Goal: Task Accomplishment & Management: Manage account settings

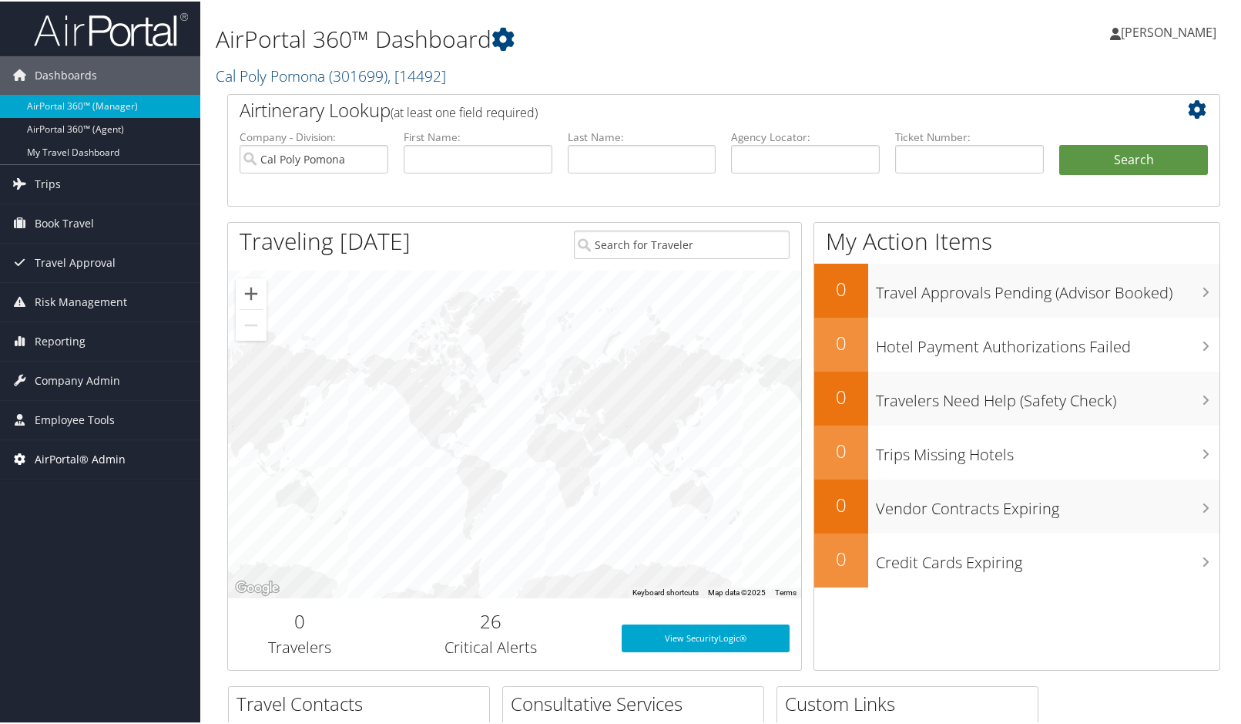
click at [63, 452] on span "AirPortal® Admin" at bounding box center [80, 457] width 91 height 39
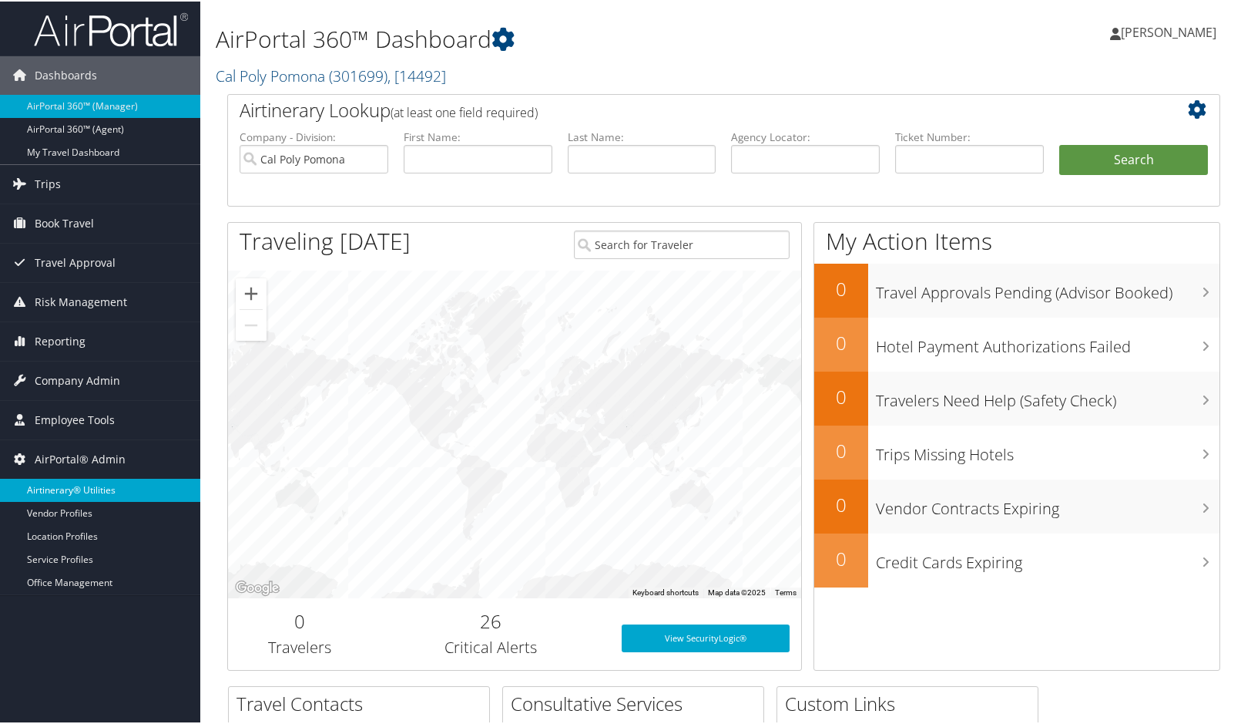
click at [41, 494] on link "Airtinerary® Utilities" at bounding box center [100, 488] width 200 height 23
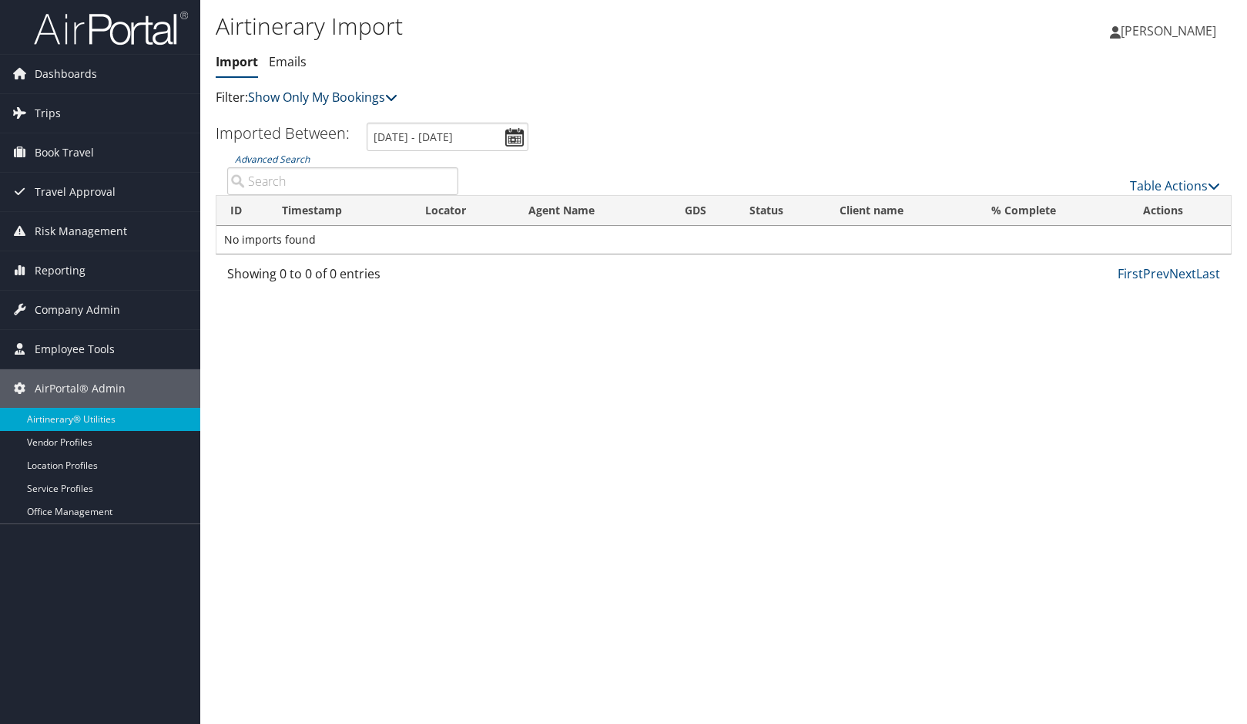
click at [382, 92] on link "Show Only My Bookings" at bounding box center [322, 97] width 149 height 17
click at [369, 121] on link "Show My TMC Bookings" at bounding box center [353, 121] width 203 height 26
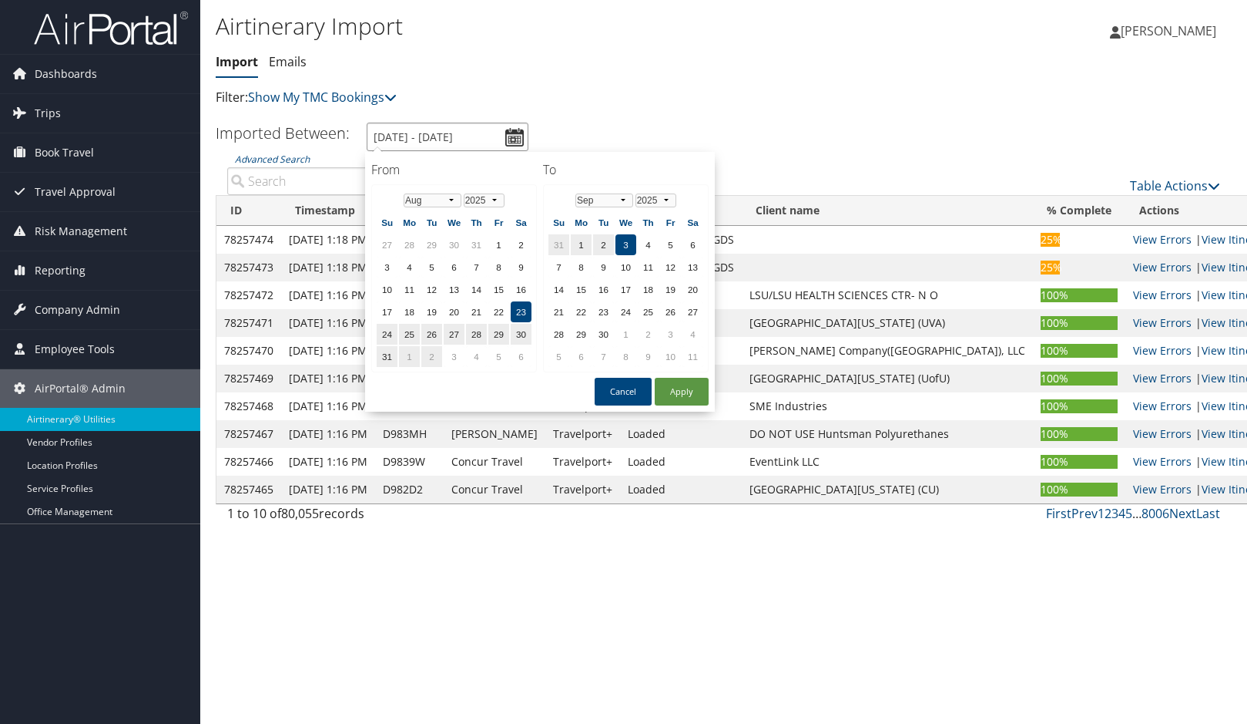
click at [502, 136] on input "8/23/2025 - 9/3/2025" at bounding box center [448, 137] width 162 height 29
click at [495, 201] on select "1975 1976 1977 1978 1979 1980 1981 1982 1983 1984 1985 1986 1987 1988 1989 1990…" at bounding box center [484, 200] width 41 height 14
click at [624, 198] on select "Jan Feb Mar Apr May Jun Jul Aug Sep Oct Nov Dec" at bounding box center [605, 200] width 58 height 14
click at [667, 197] on select "2025 2026 2027 2028 2029 2030" at bounding box center [656, 200] width 41 height 14
click at [657, 200] on select "2025 2026 2027 2028 2029 2030 2031" at bounding box center [656, 200] width 41 height 14
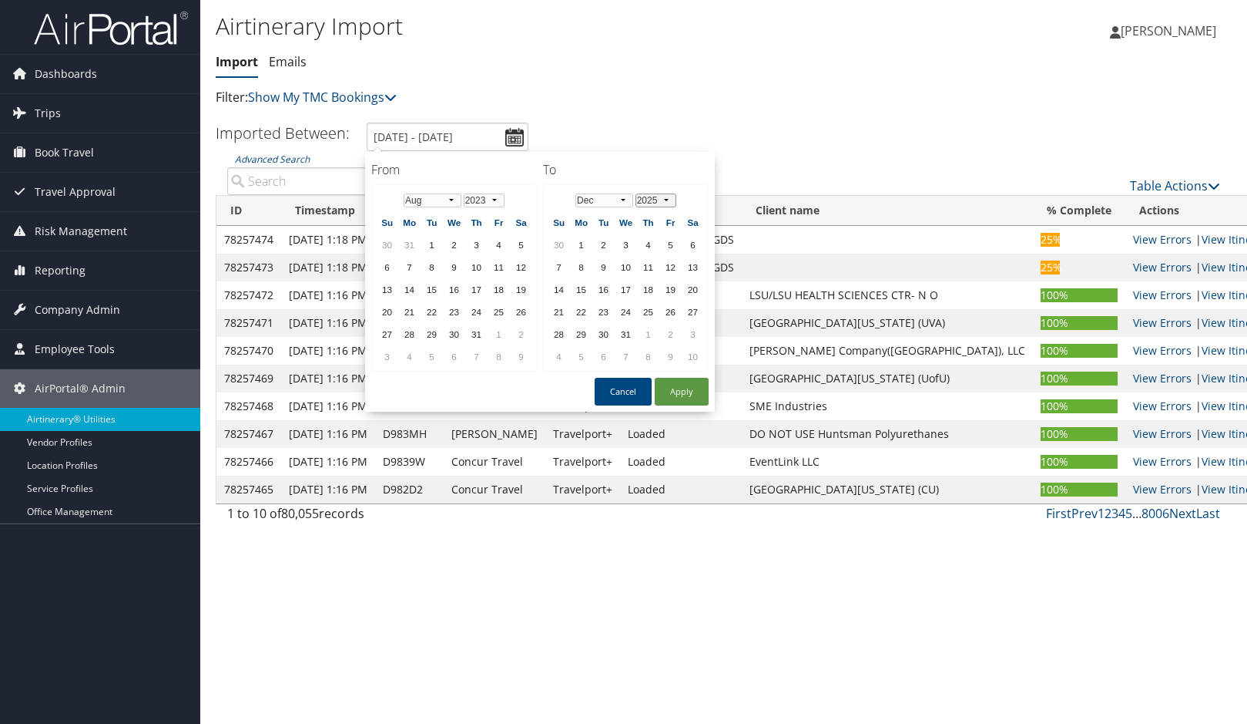
click at [656, 203] on select "2025 2026 2027 2028 2029 2030" at bounding box center [656, 200] width 41 height 14
click at [612, 197] on select "Jan Feb Mar Apr May Jun Jul Aug Sep Oct Nov Dec" at bounding box center [605, 200] width 58 height 14
click at [667, 192] on th "Jan Feb Mar Apr May Jun Jul Aug Sep Oct Nov Dec 2025 2026 2027 2028 2029 2030" at bounding box center [626, 200] width 110 height 21
click at [662, 202] on select "2025 2026 2027 2028 2029 2030" at bounding box center [656, 200] width 41 height 14
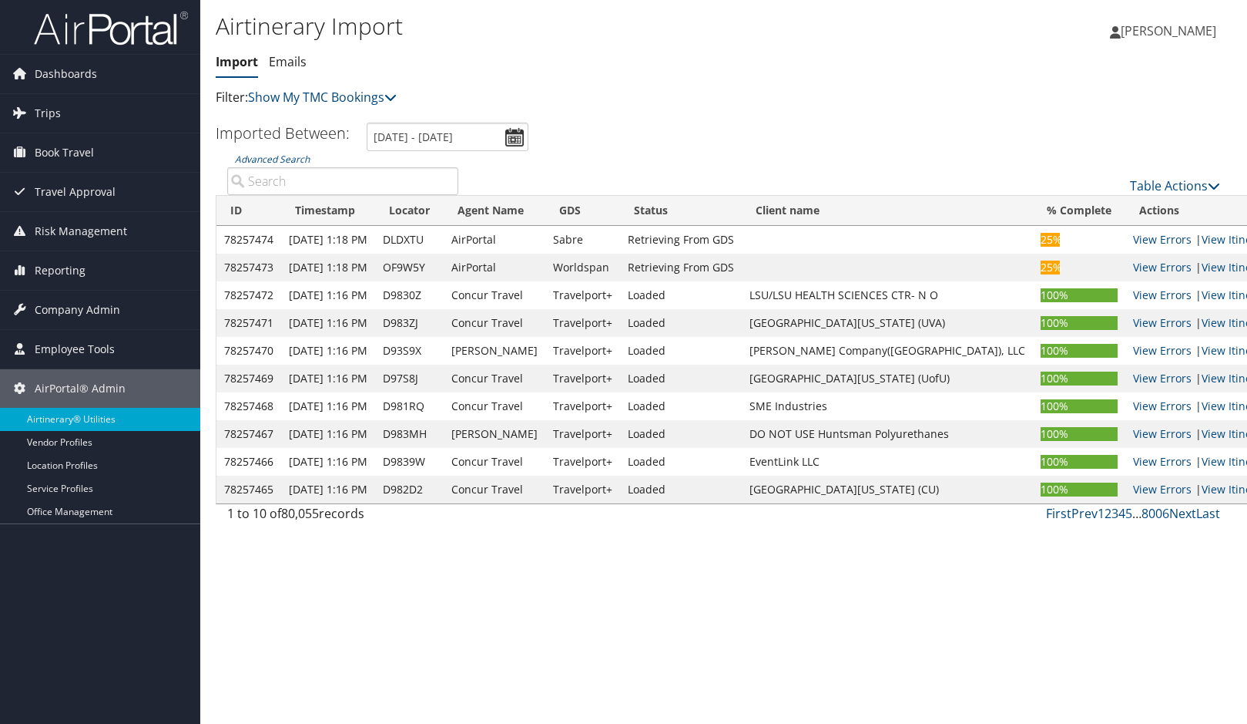
click at [690, 127] on ul "Imported Between: 8/23/2025 - 9/3/2025" at bounding box center [715, 137] width 1033 height 29
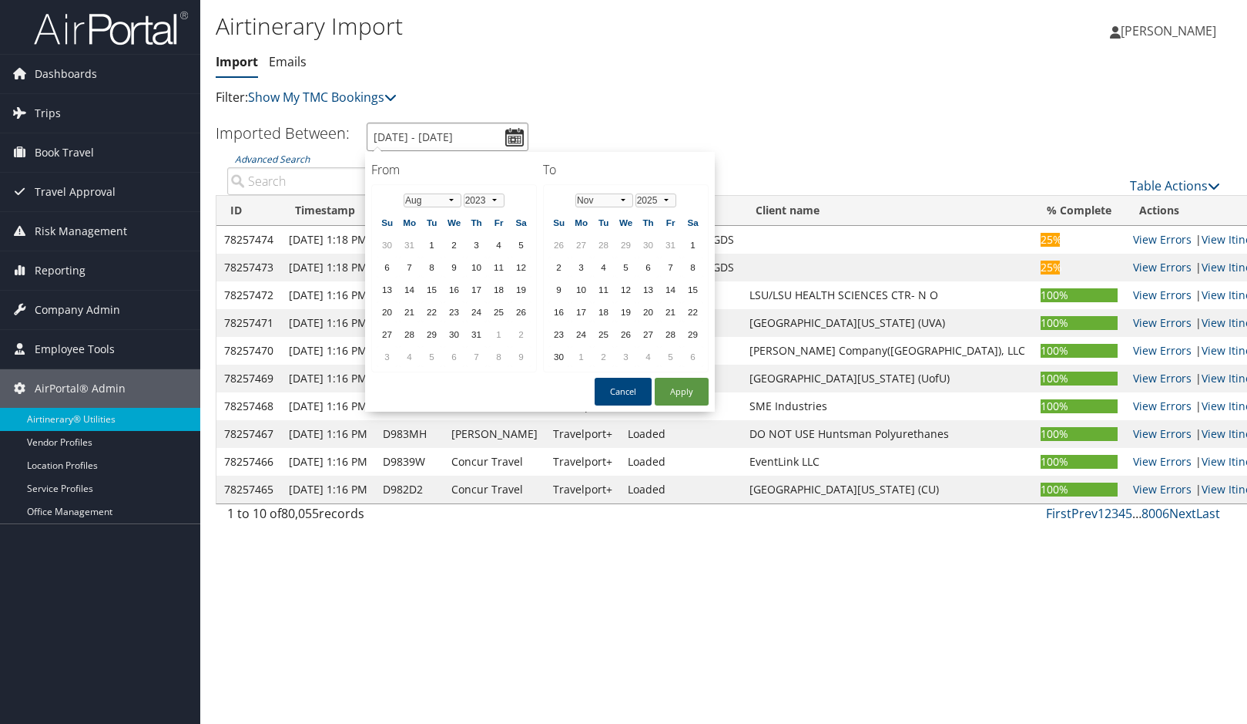
click at [519, 140] on input "8/23/2025 - 9/3/2025" at bounding box center [448, 137] width 162 height 29
click at [623, 196] on select "Jan Feb Mar Apr May Jun Jul Aug Sep Oct Nov Dec" at bounding box center [605, 200] width 58 height 14
click at [645, 196] on select "2025 2026 2027 2028 2029 2030" at bounding box center [656, 200] width 41 height 14
click at [636, 193] on select "2025 2026 2027 2028 2029 2030" at bounding box center [656, 200] width 41 height 14
click at [690, 395] on button "Apply" at bounding box center [682, 392] width 54 height 28
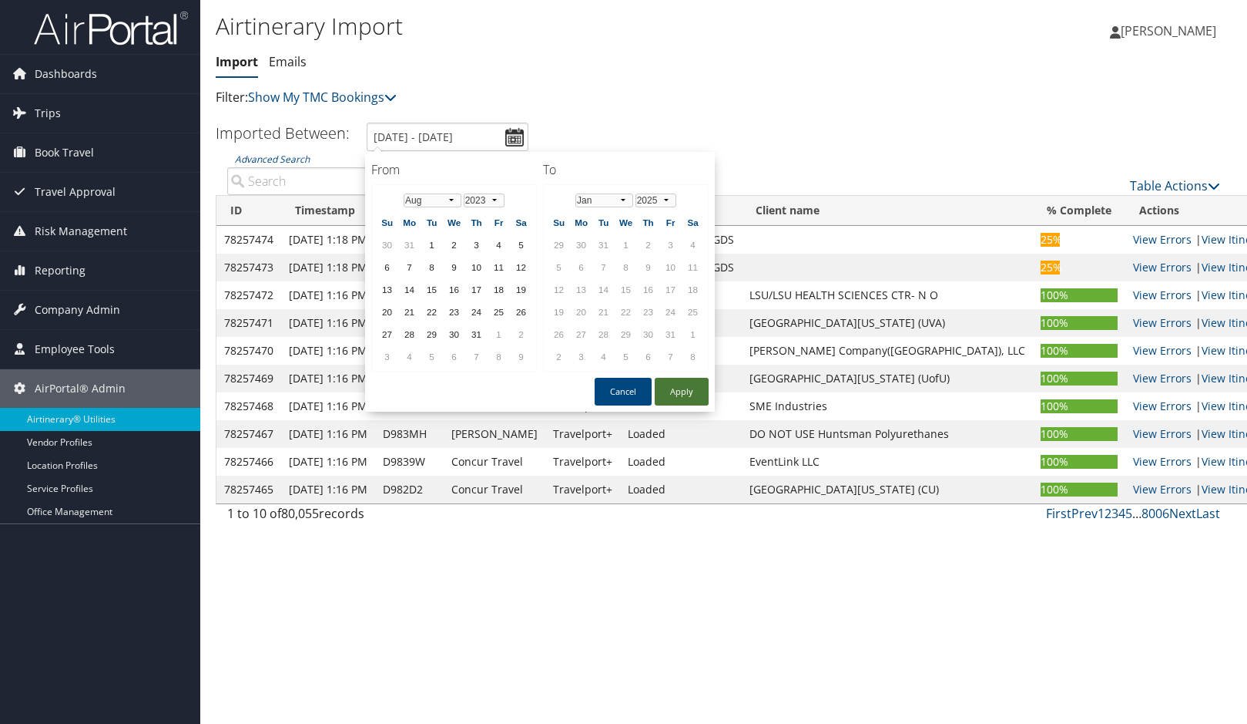
type input "8/23/2025 - 9/3/2025"
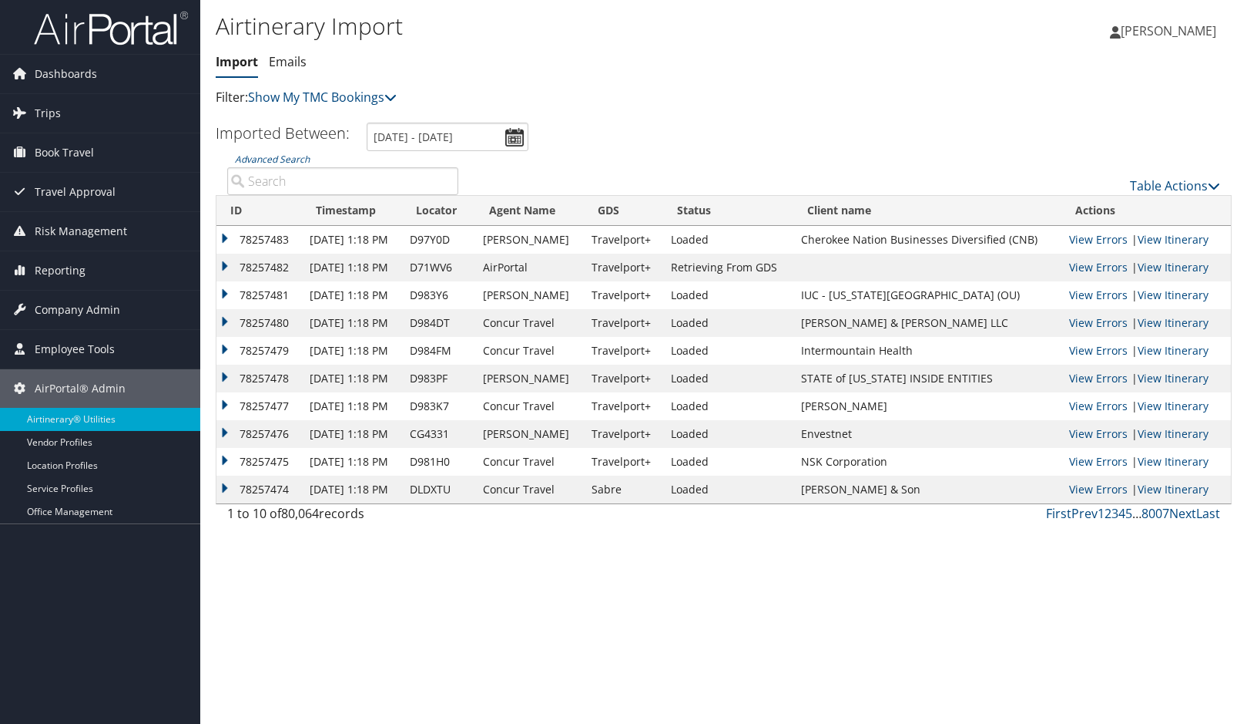
click at [332, 184] on input "Advanced Search" at bounding box center [342, 181] width 231 height 28
paste input "3Y2P4H"
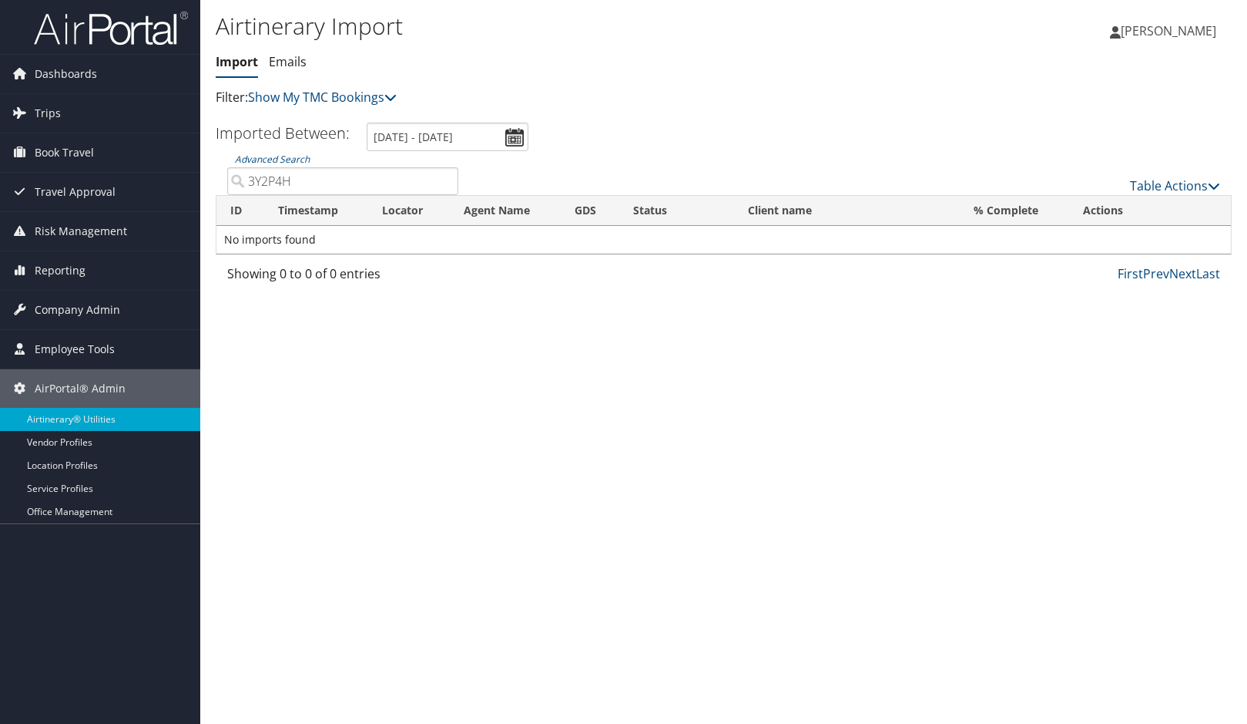
type input "3Y2P4H"
click at [423, 136] on input "8/23/2025 - 9/3/2025" at bounding box center [448, 137] width 162 height 29
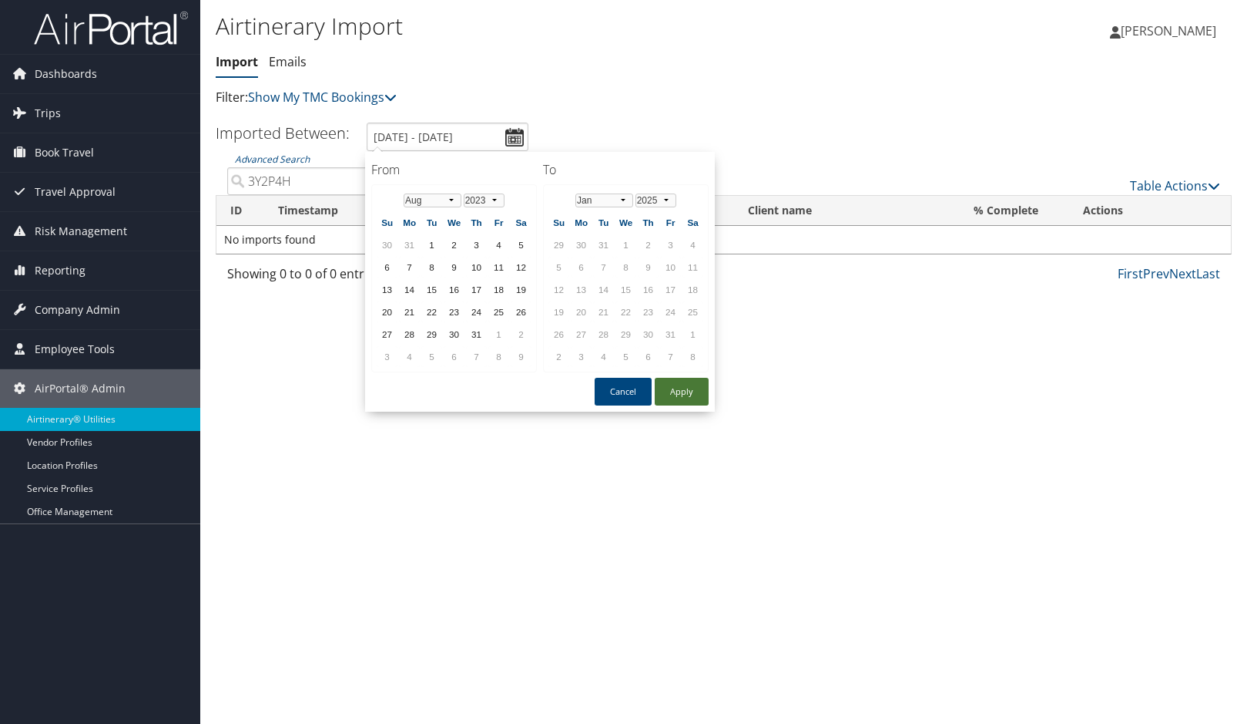
click at [670, 393] on button "Apply" at bounding box center [682, 392] width 54 height 28
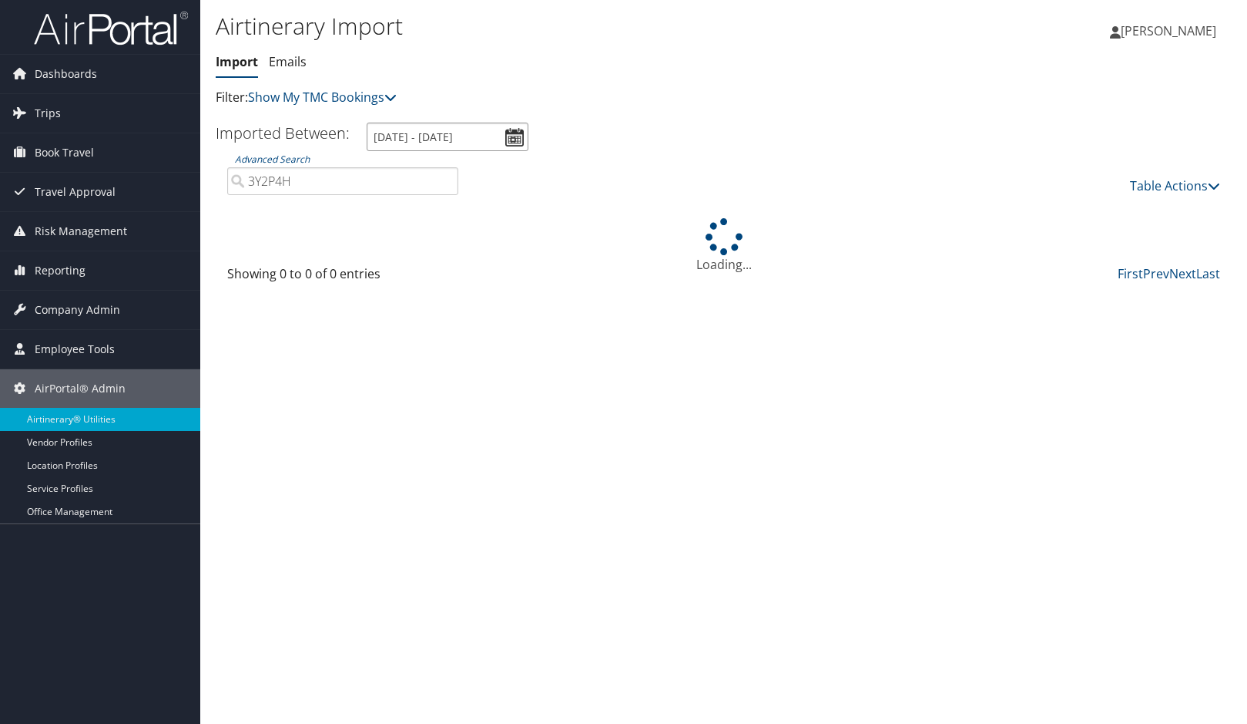
click at [413, 141] on input "8/23/2025 - 9/3/2025" at bounding box center [448, 137] width 162 height 29
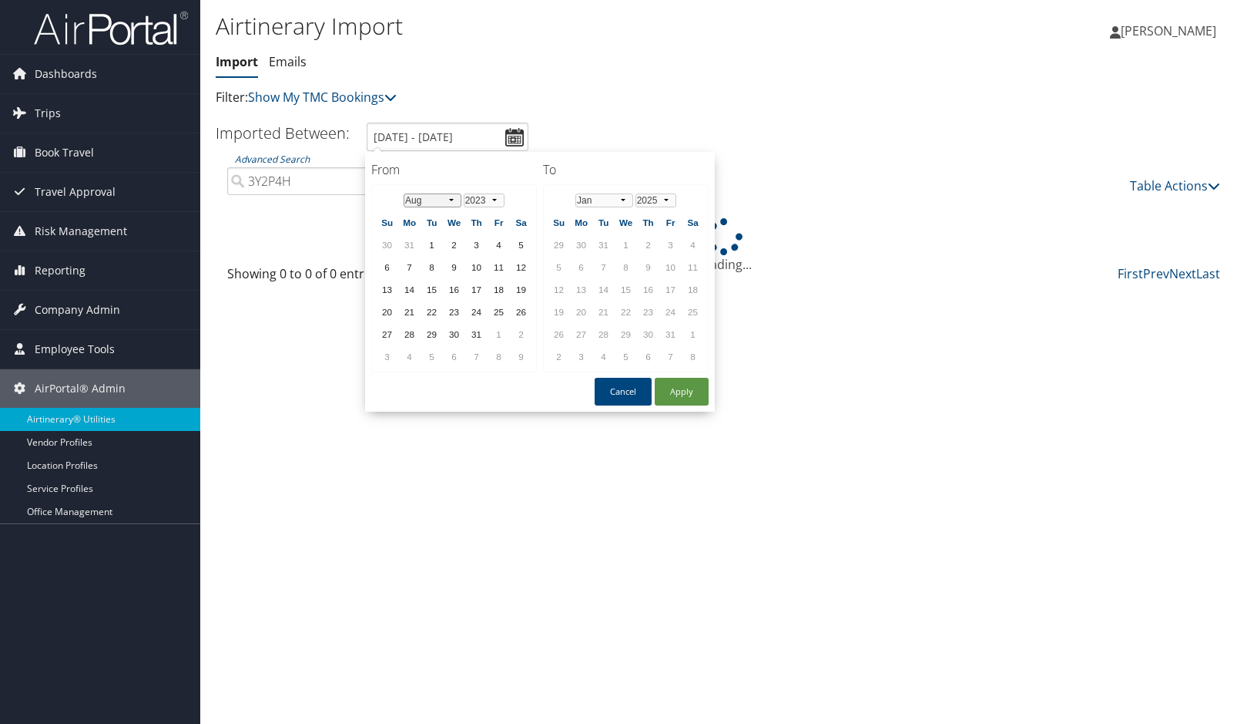
click at [437, 196] on select "Jan Feb Mar Apr May Jun Jul Aug Sep Oct Nov Dec" at bounding box center [433, 200] width 58 height 14
click at [486, 197] on select "1973 1974 1975 1976 1977 1978 1979 1980 1981 1982 1983 1984 1985 1986 1987 1988…" at bounding box center [484, 200] width 41 height 14
click at [464, 193] on select "1973 1974 1975 1976 1977 1978 1979 1980 1981 1982 1983 1984 1985 1986 1987 1988…" at bounding box center [484, 200] width 41 height 14
click at [667, 386] on button "Apply" at bounding box center [682, 392] width 54 height 28
type input "8/23/2025 - 9/3/2025"
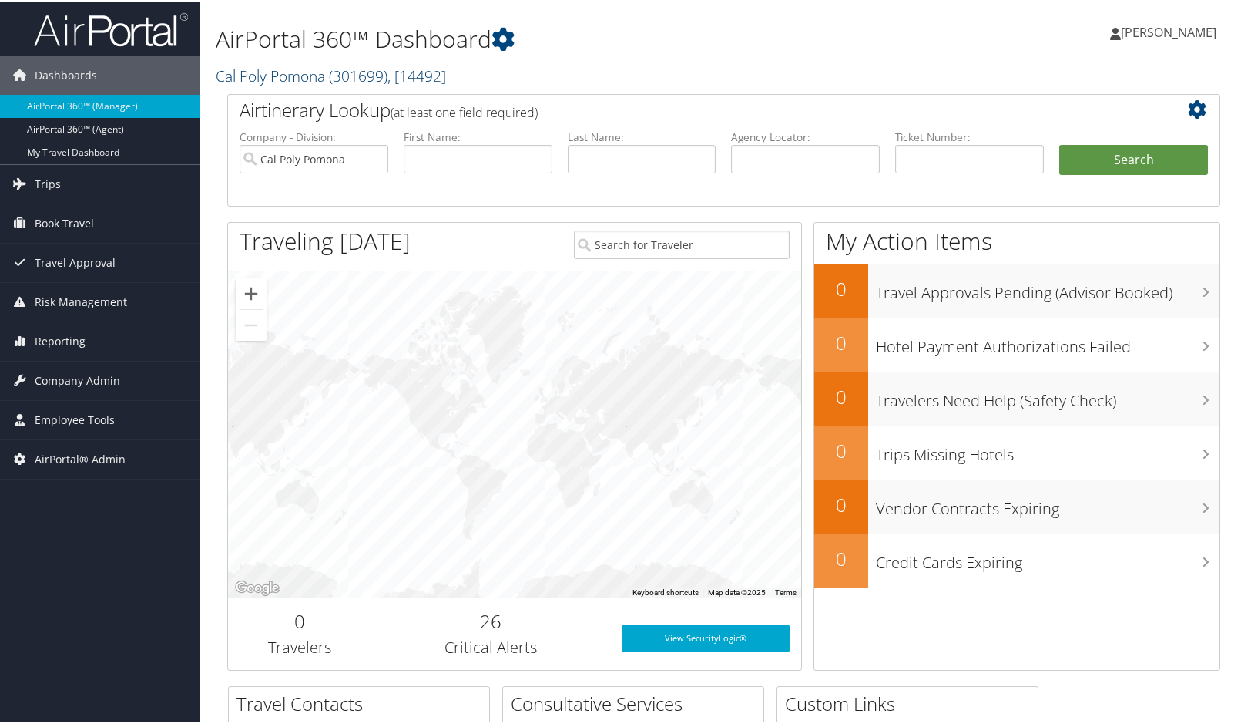
click at [318, 75] on link "Cal Poly Pomona ( 301699 ) , [ 14492 ]" at bounding box center [331, 74] width 230 height 21
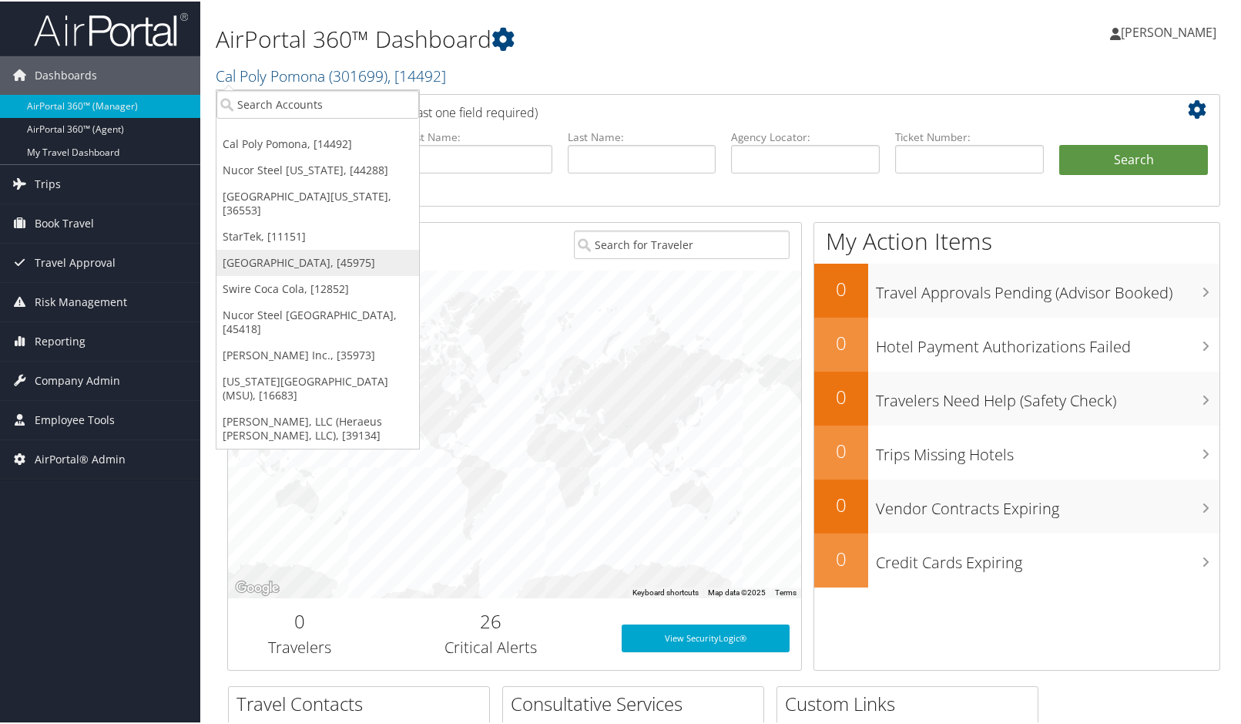
click at [255, 248] on link "[GEOGRAPHIC_DATA], [45975]" at bounding box center [318, 261] width 203 height 26
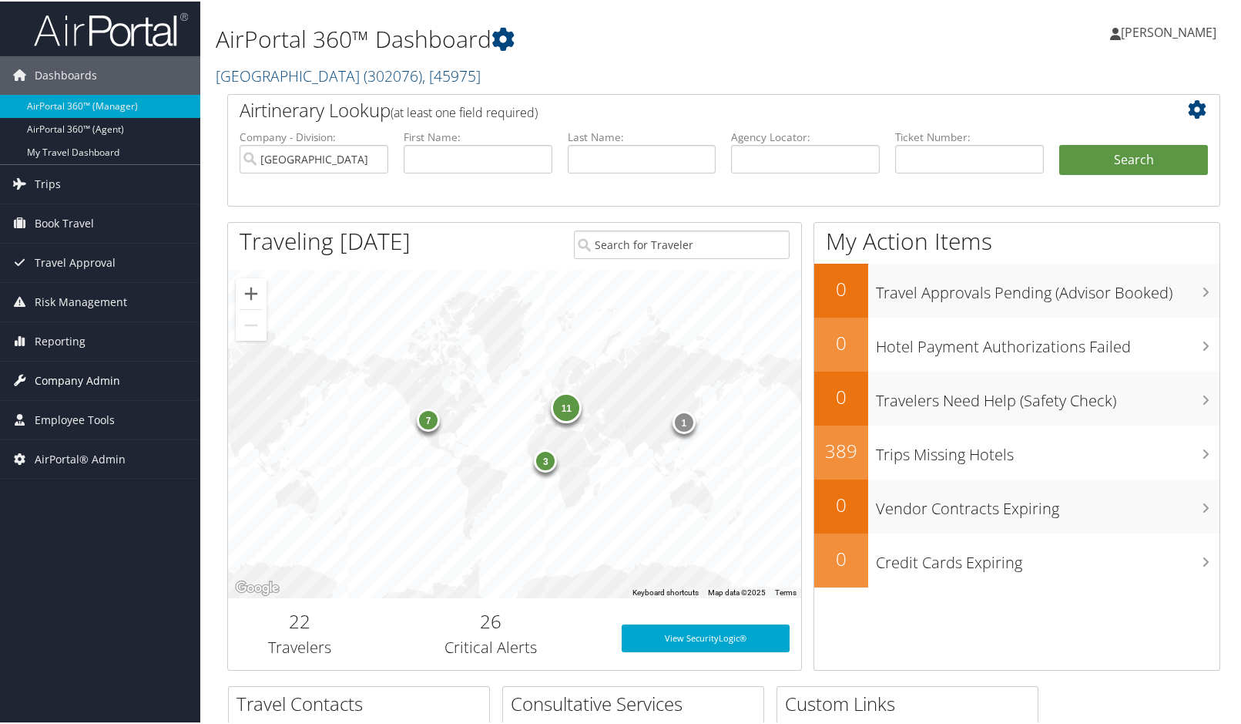
click at [59, 377] on span "Company Admin" at bounding box center [78, 379] width 86 height 39
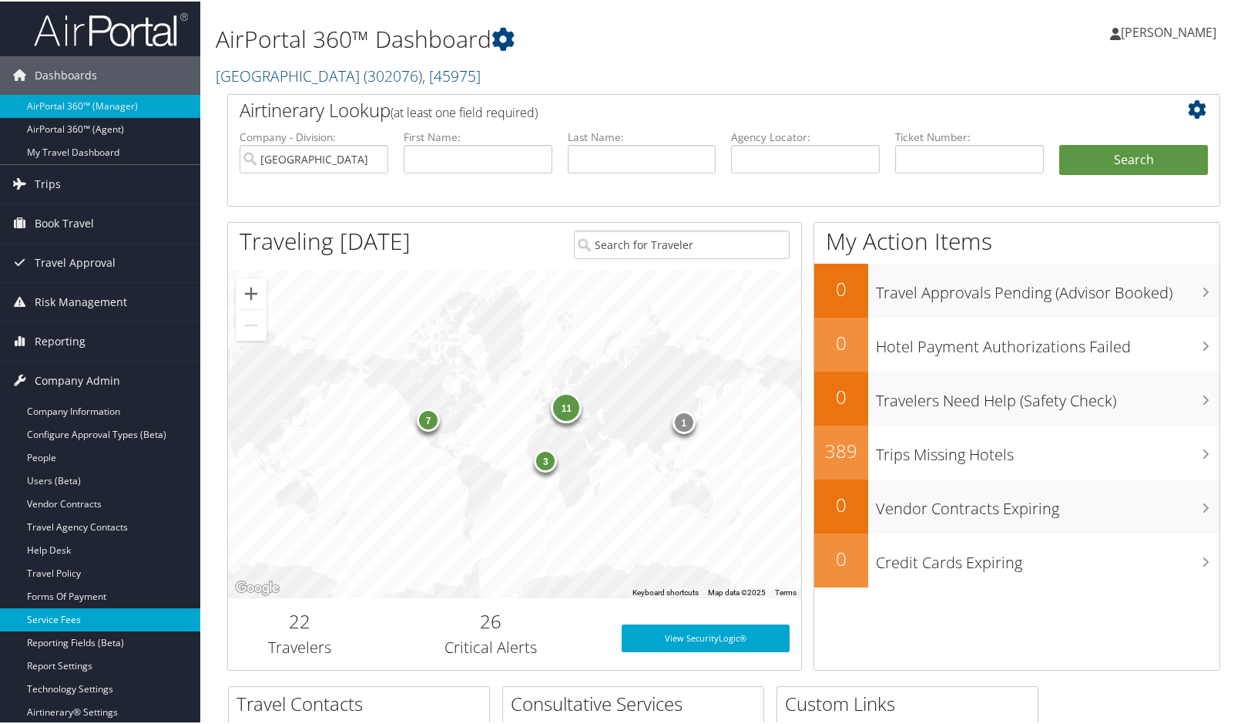
click at [89, 608] on link "Service Fees" at bounding box center [100, 617] width 200 height 23
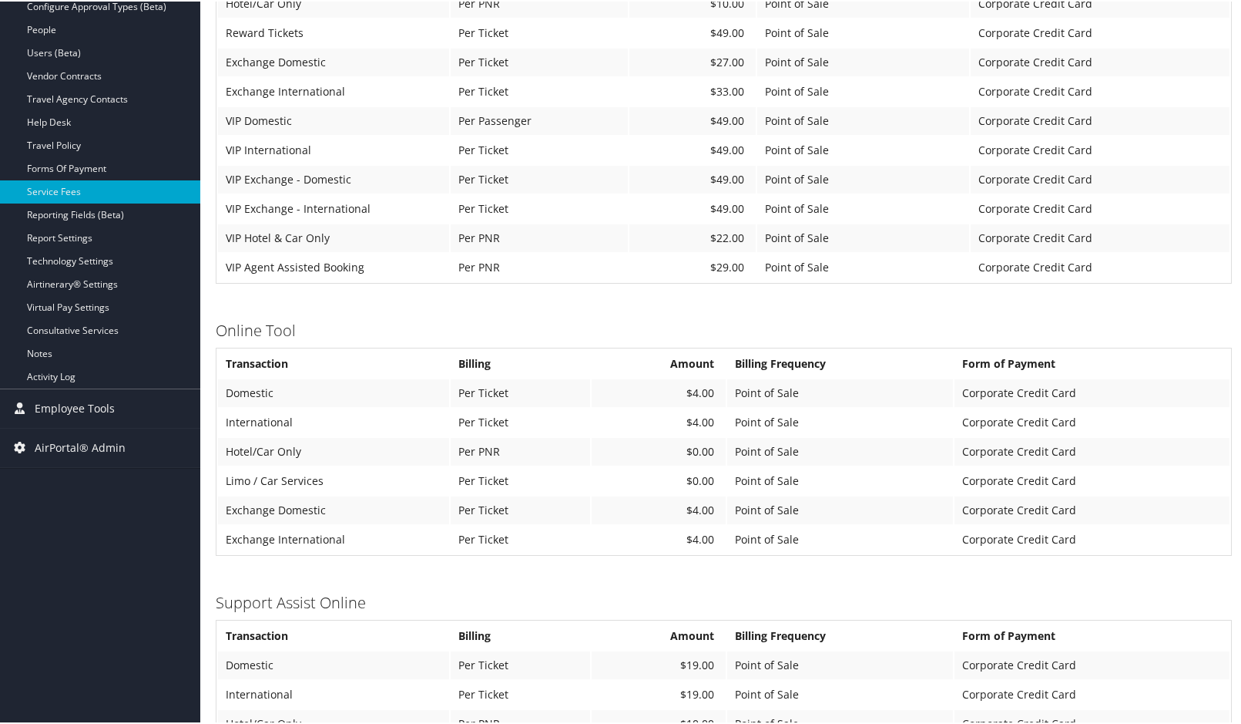
scroll to position [385, 0]
